Goal: Task Accomplishment & Management: Use online tool/utility

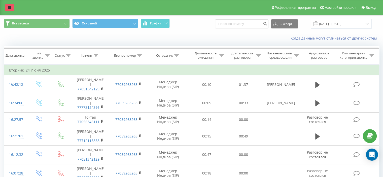
click at [8, 7] on icon at bounding box center [9, 8] width 3 height 4
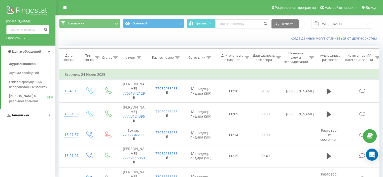
click at [21, 116] on span "Аналитика" at bounding box center [20, 115] width 17 height 4
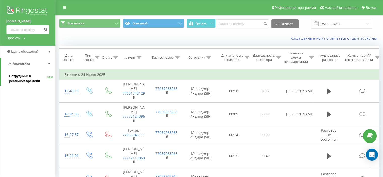
click at [17, 77] on span "Сотрудники в реальном времени" at bounding box center [28, 79] width 38 height 10
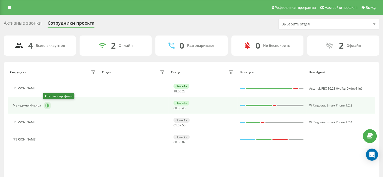
click at [47, 105] on icon at bounding box center [47, 105] width 1 height 3
